Goal: Browse casually: Explore the website without a specific task or goal

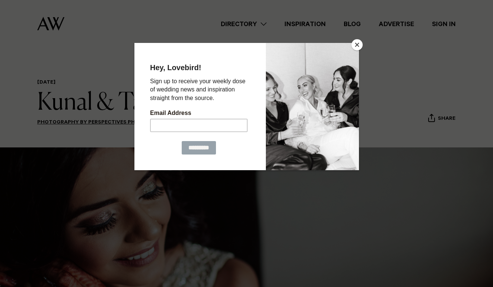
click at [360, 44] on button "Close" at bounding box center [357, 44] width 11 height 11
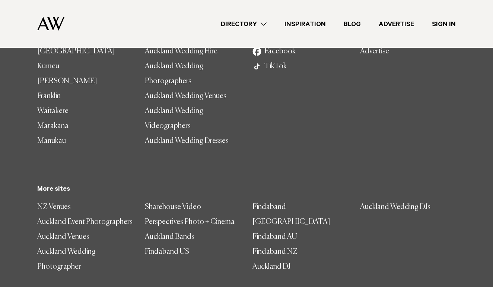
scroll to position [8809, 0]
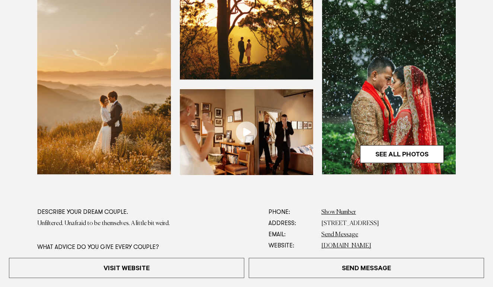
scroll to position [262, 0]
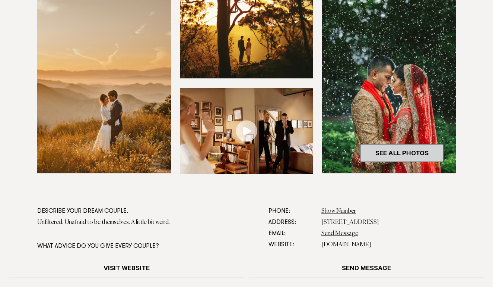
click at [403, 151] on link "See All Photos" at bounding box center [402, 153] width 84 height 18
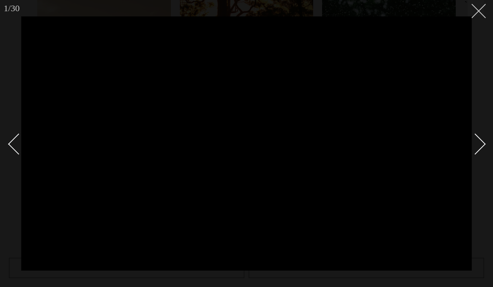
click at [480, 9] on icon at bounding box center [476, 8] width 9 height 9
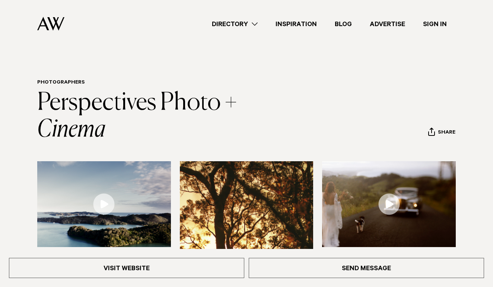
click at [345, 23] on link "Blog" at bounding box center [343, 24] width 35 height 10
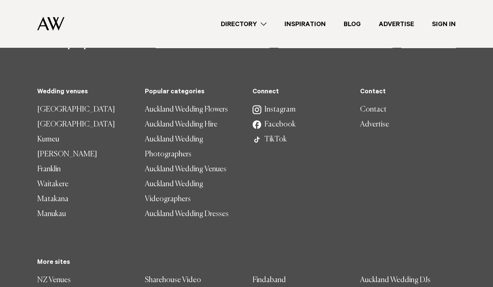
scroll to position [1823, 0]
